Goal: Transaction & Acquisition: Book appointment/travel/reservation

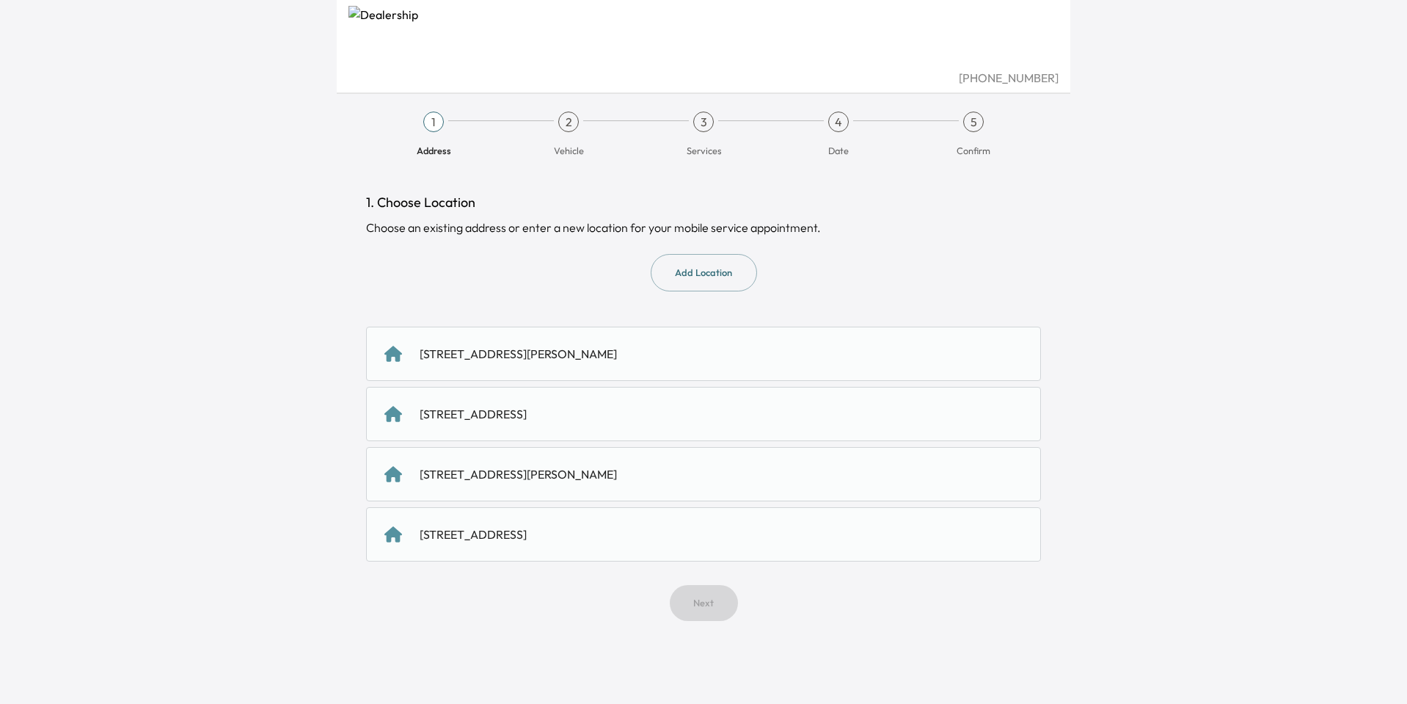
click at [527, 413] on div "[STREET_ADDRESS]" at bounding box center [473, 414] width 107 height 18
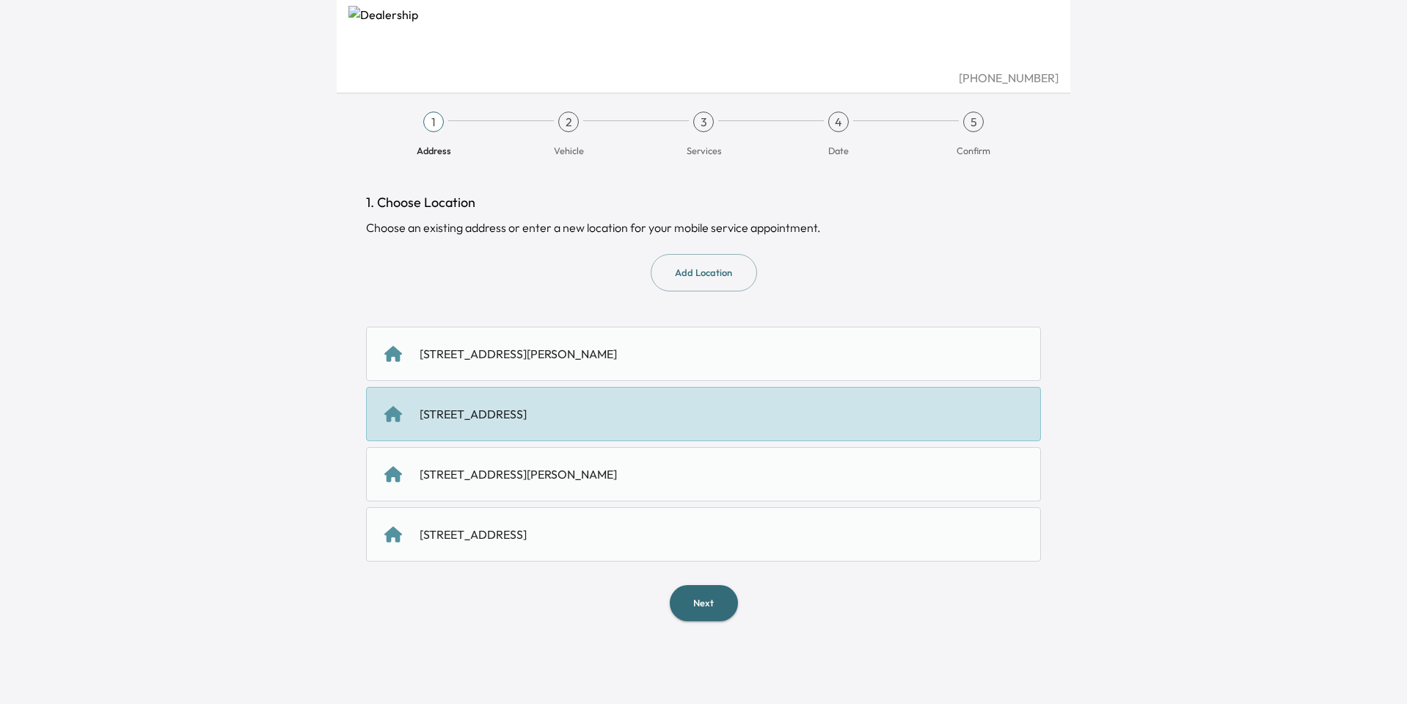
click at [680, 602] on button "Next" at bounding box center [704, 603] width 68 height 36
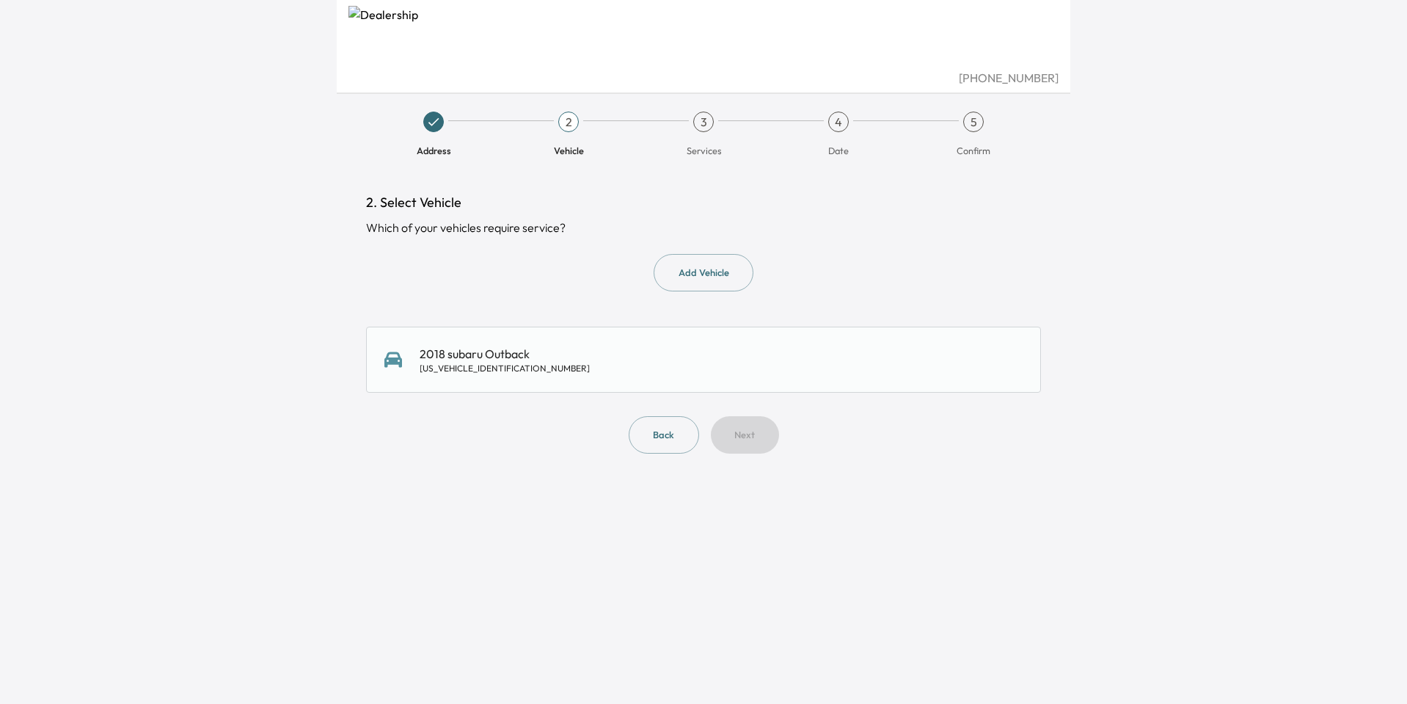
click at [621, 342] on div "2018 subaru Outback 4S4BSAHC0J3310362" at bounding box center [703, 359] width 675 height 66
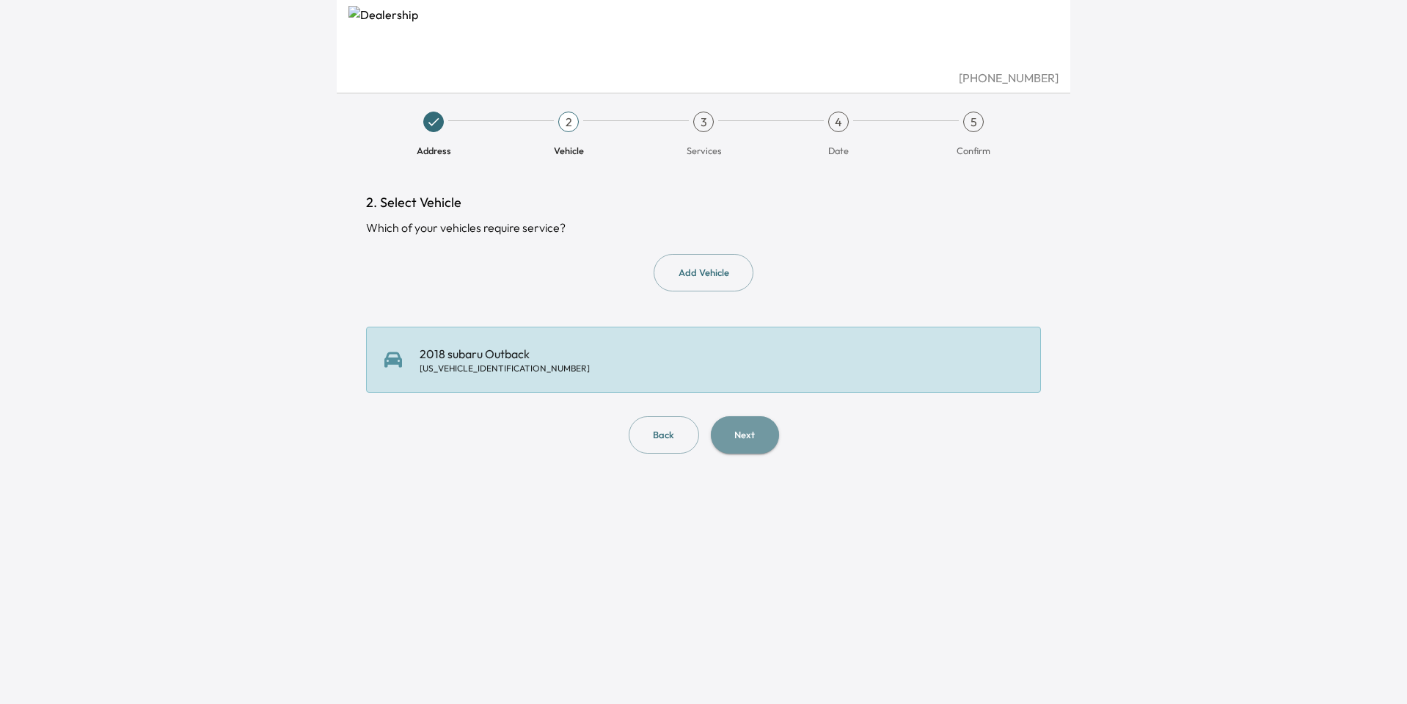
click at [725, 443] on button "Next" at bounding box center [745, 434] width 68 height 37
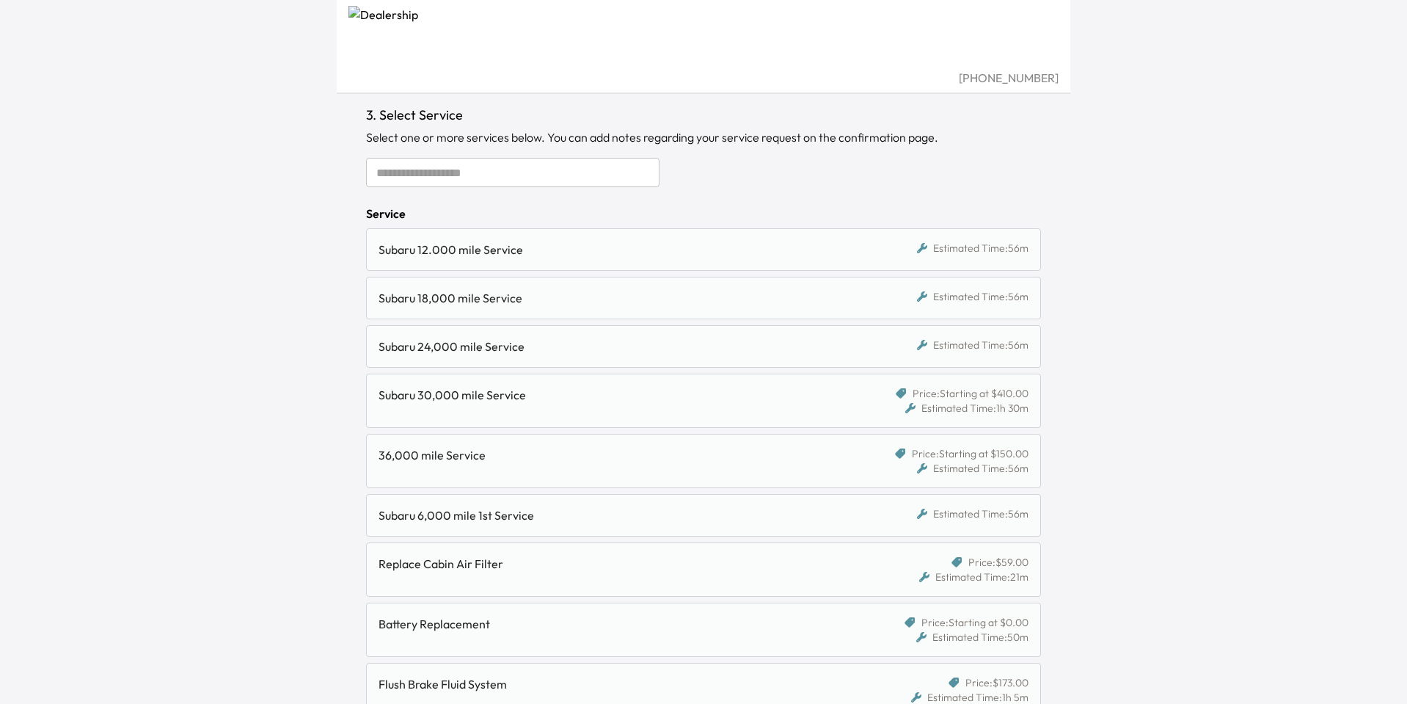
scroll to position [83, 0]
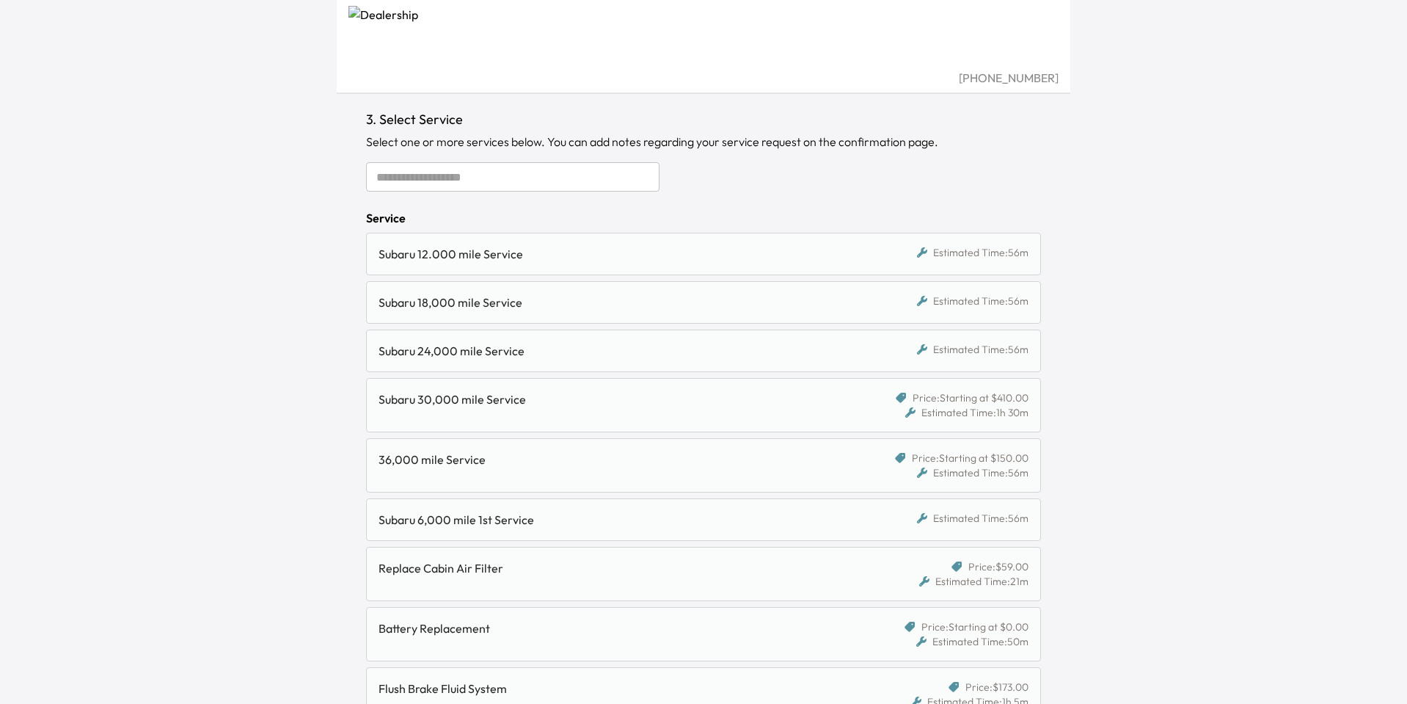
click at [626, 171] on input "text" at bounding box center [512, 176] width 293 height 29
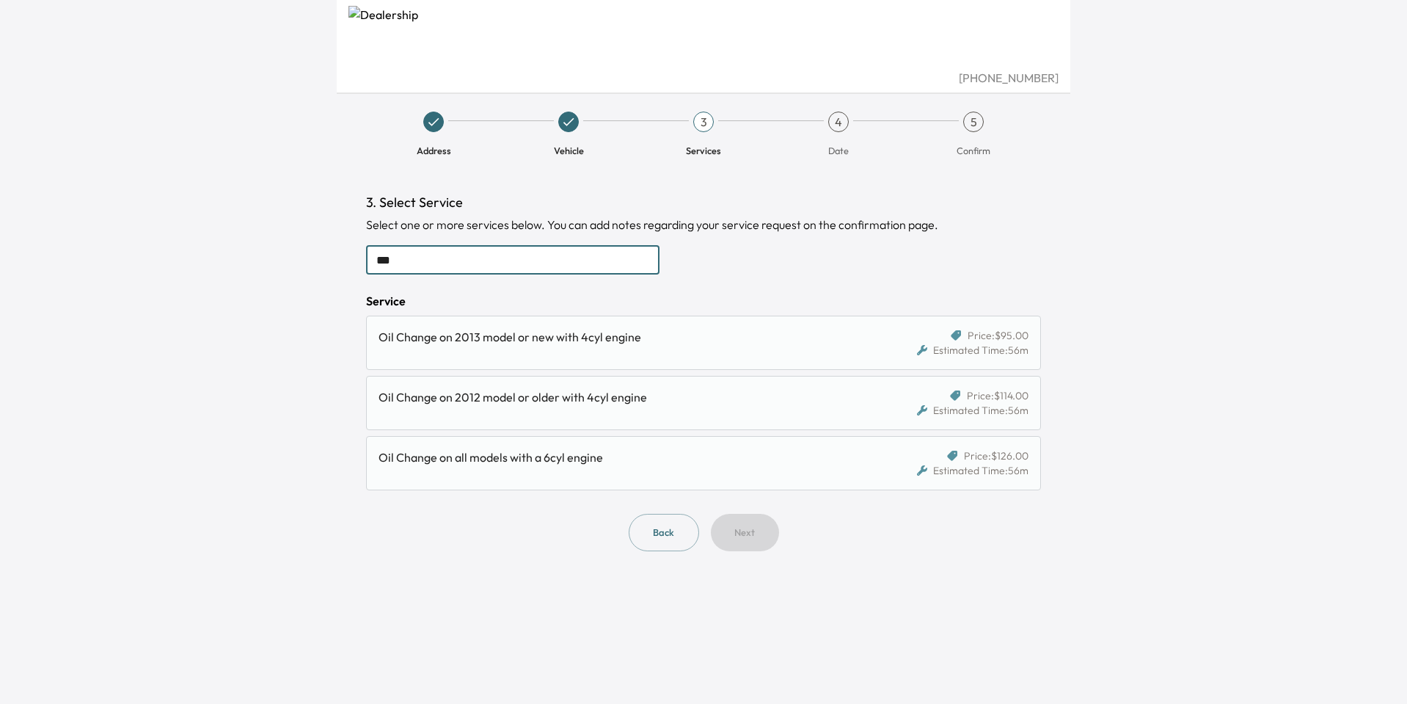
type input "***"
click at [537, 341] on div "Oil Change on 2013 model or new with 4cyl engine" at bounding box center [617, 337] width 476 height 18
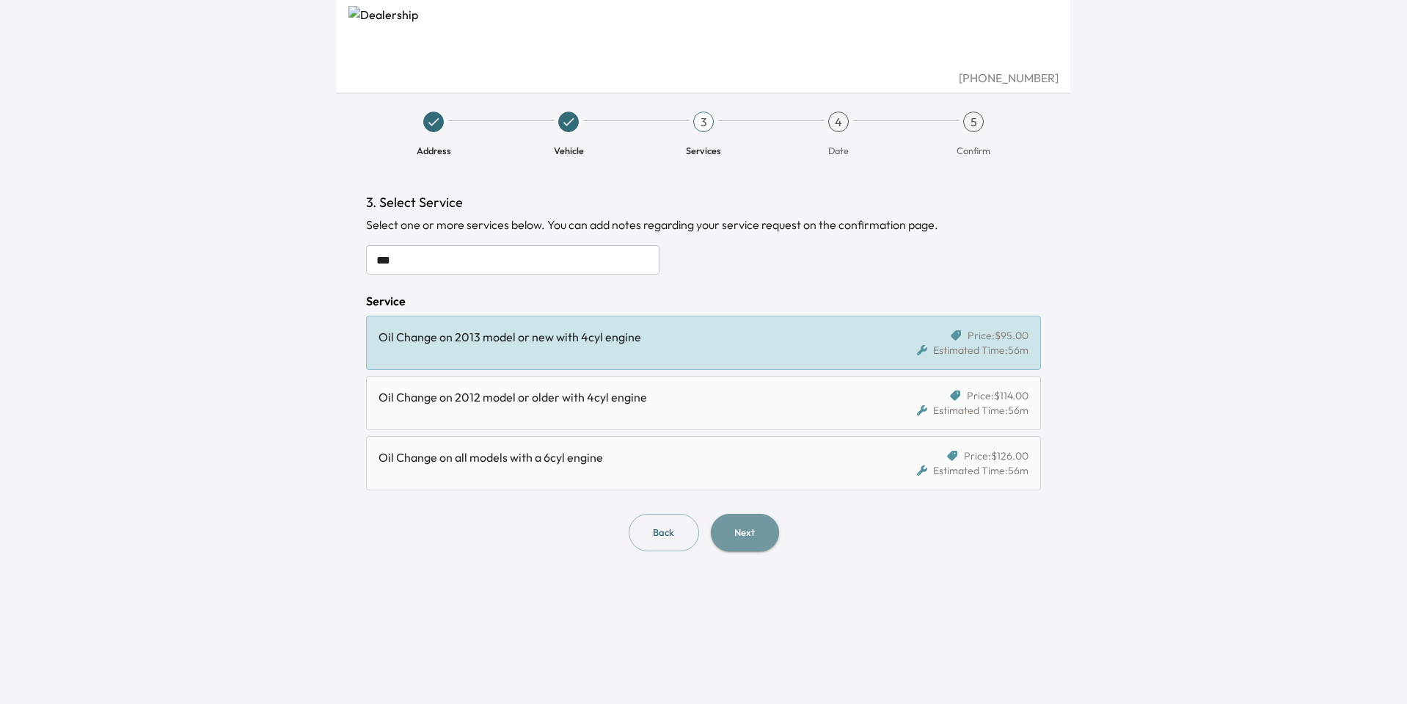
click at [734, 537] on button "Next" at bounding box center [745, 532] width 68 height 37
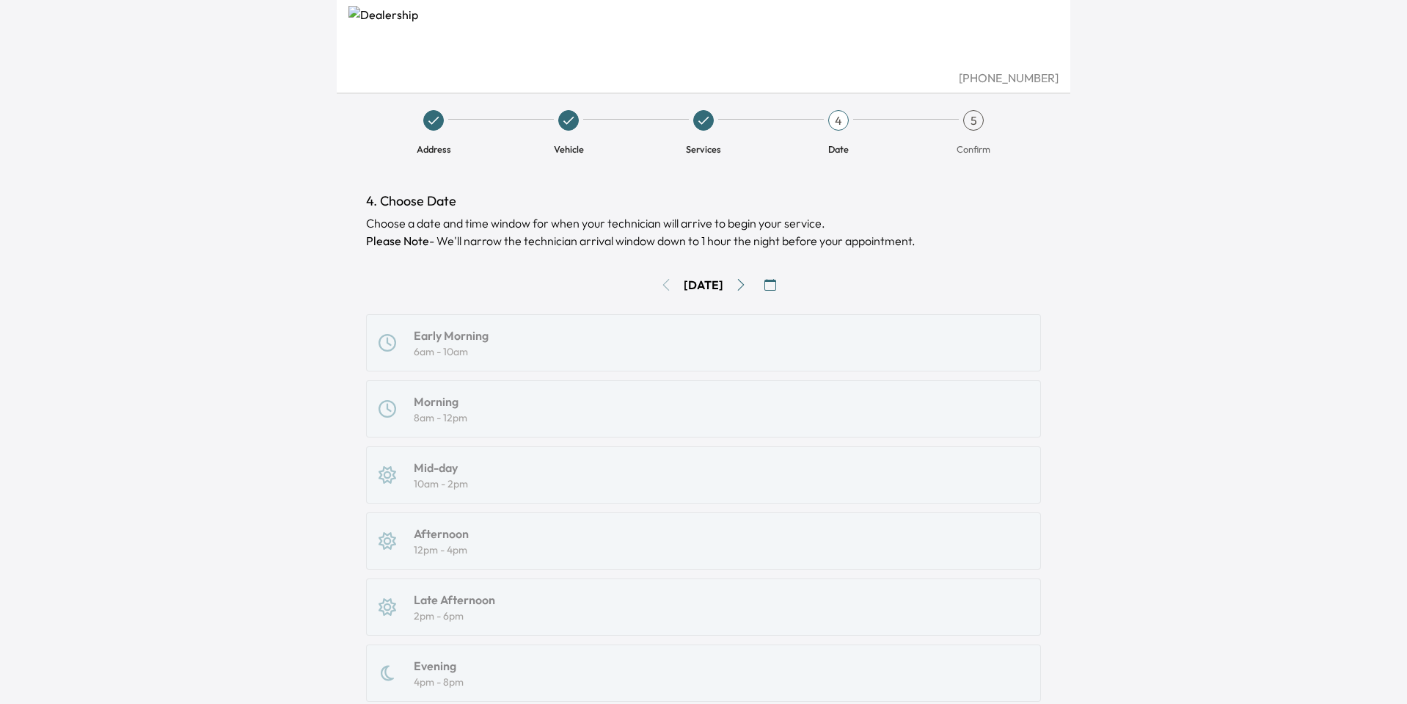
scroll to position [1, 0]
click at [753, 285] on button "Go to next day" at bounding box center [740, 285] width 23 height 23
click at [746, 287] on icon "Go to next day" at bounding box center [741, 286] width 12 height 12
click at [746, 286] on icon "Go to next day" at bounding box center [741, 286] width 12 height 12
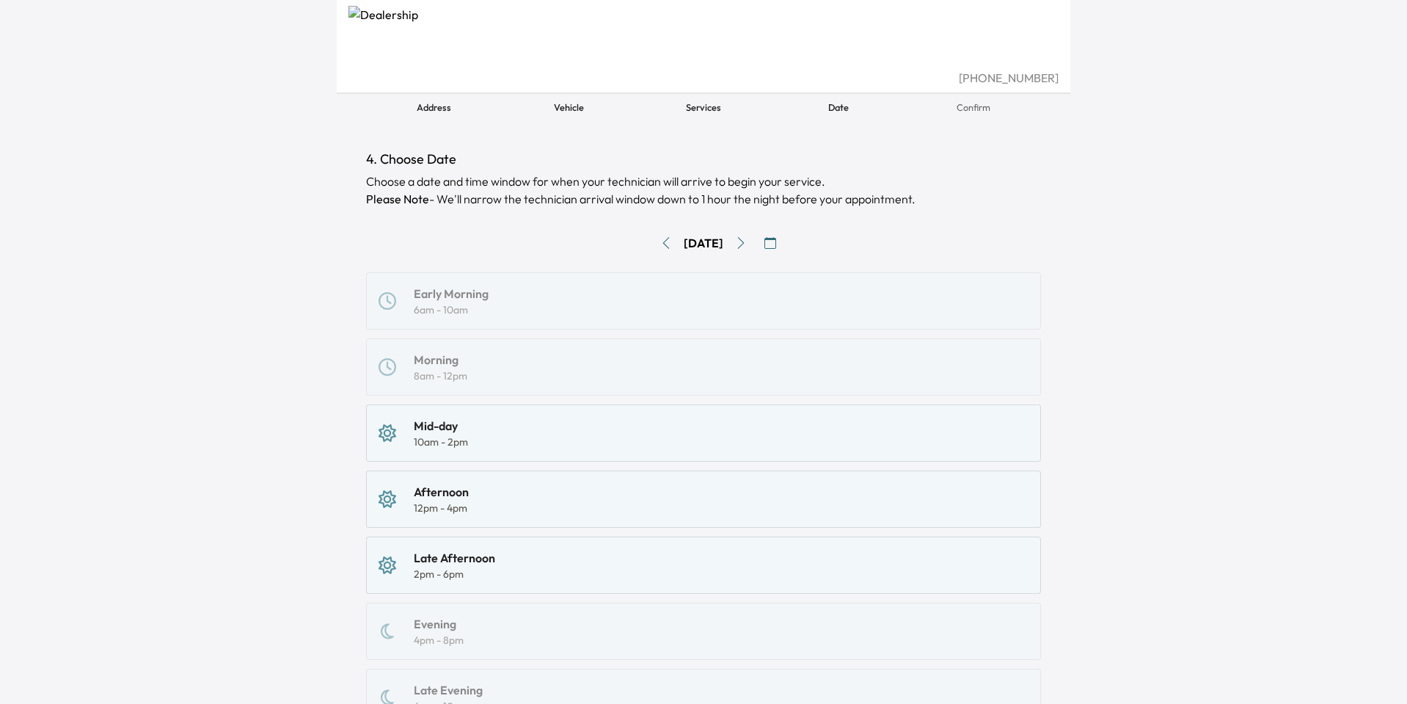
scroll to position [47, 0]
click at [745, 240] on icon "Go to next day" at bounding box center [741, 239] width 7 height 12
click at [746, 240] on icon "Go to next day" at bounding box center [741, 239] width 12 height 12
click at [709, 103] on span "Services" at bounding box center [703, 103] width 35 height 13
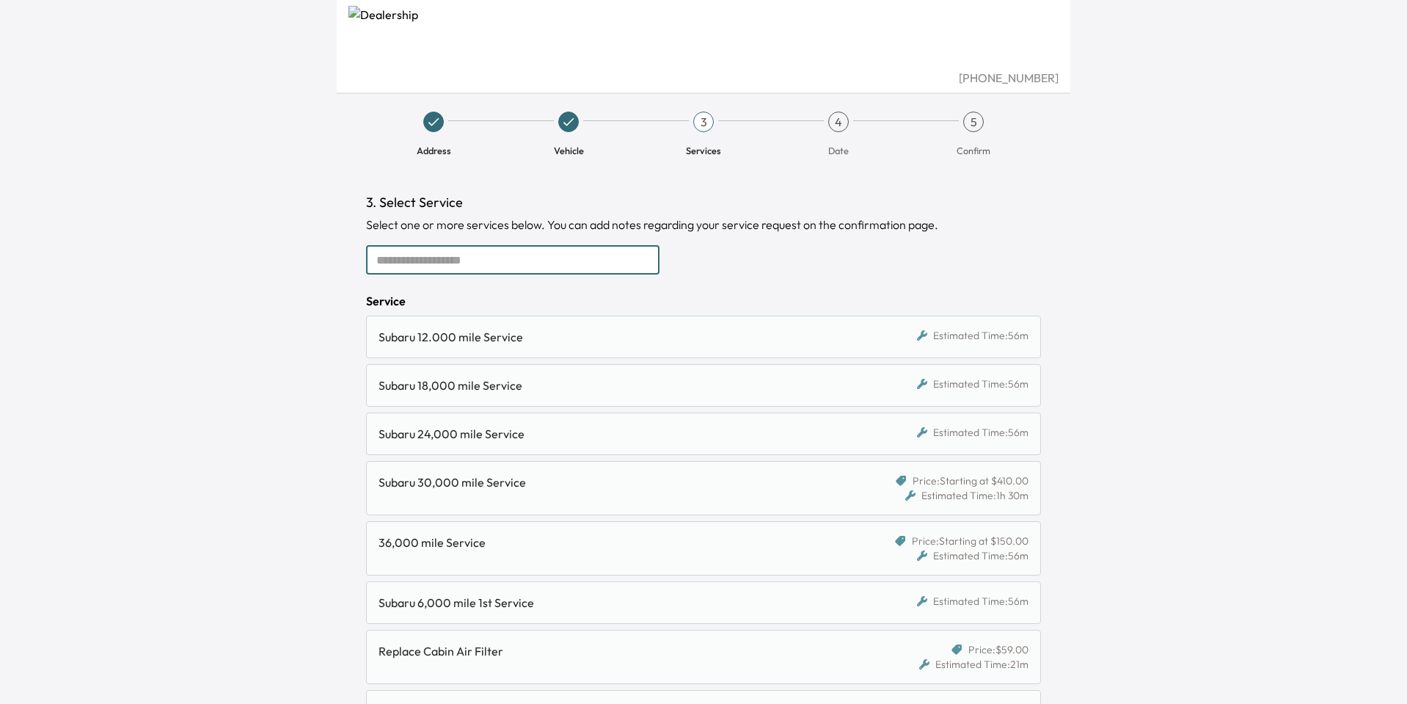
click at [598, 272] on input "text" at bounding box center [512, 259] width 293 height 29
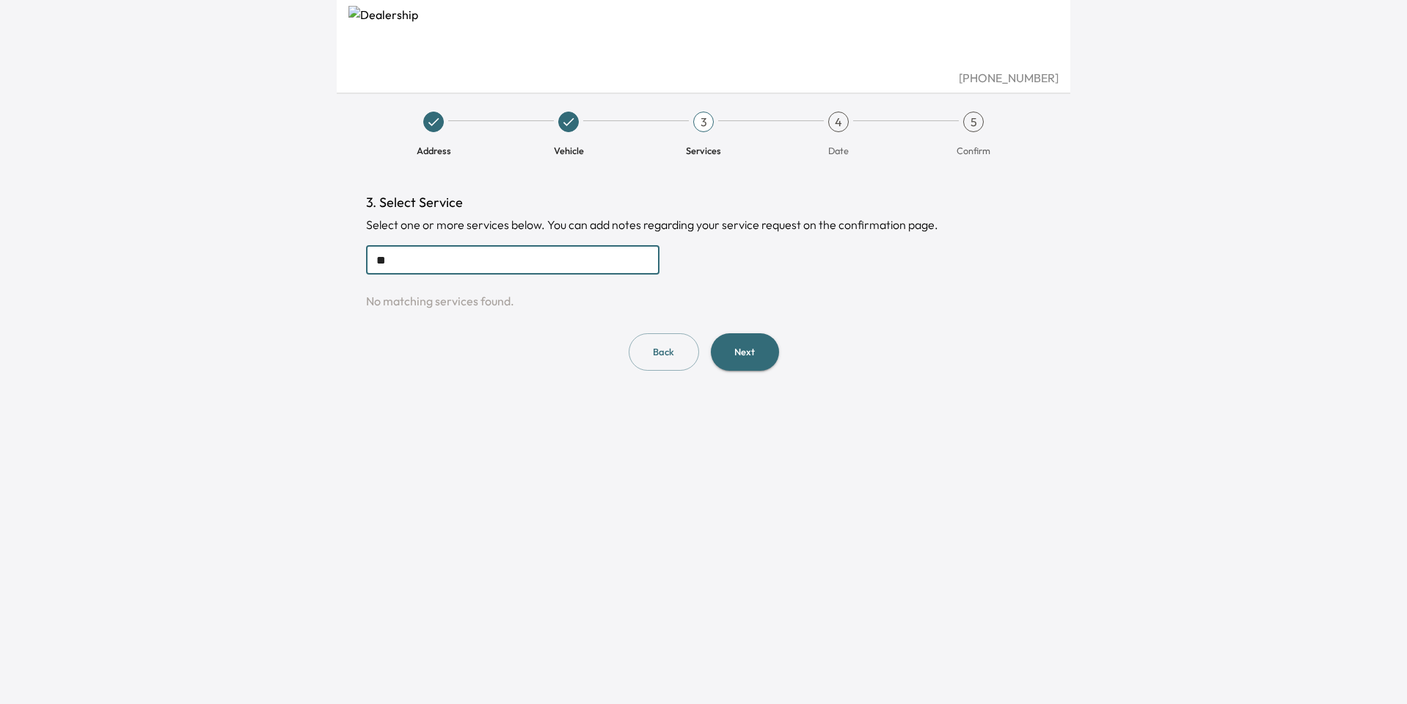
type input "*"
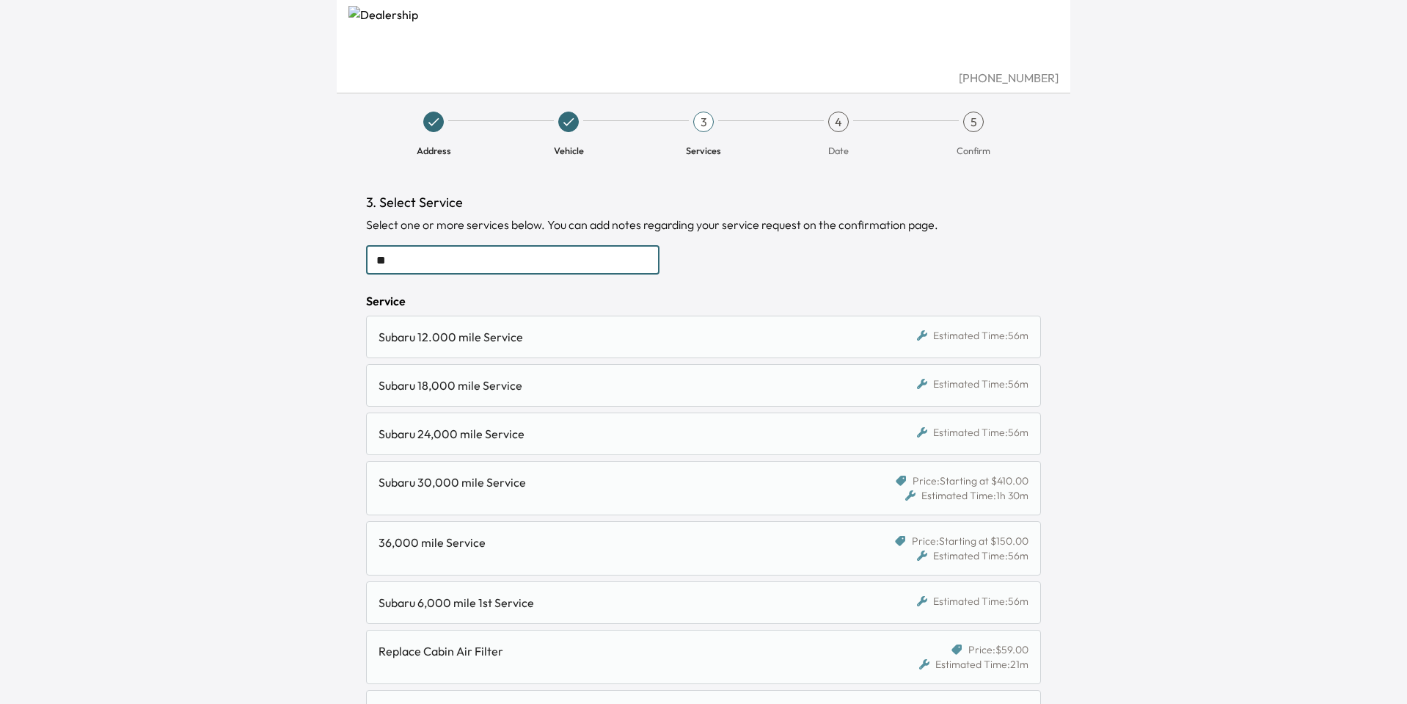
type input "***"
